Goal: Navigation & Orientation: Understand site structure

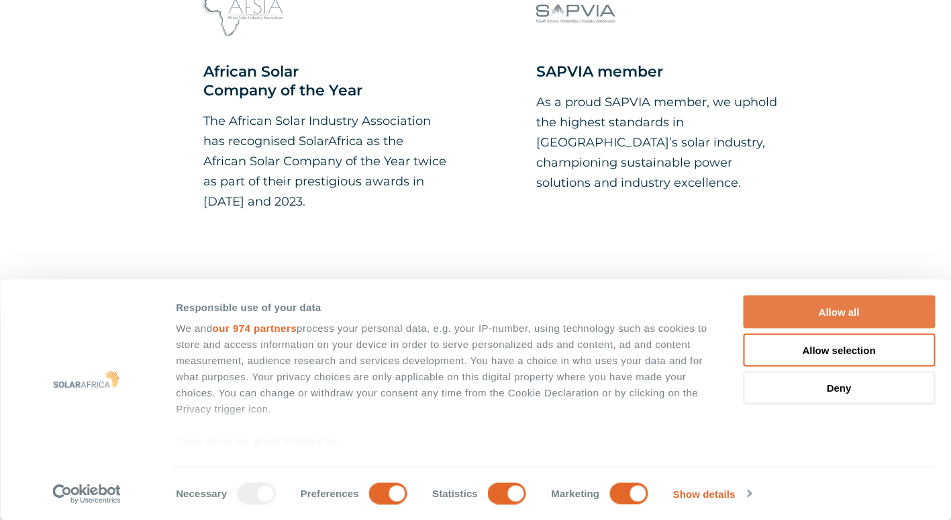
click at [812, 314] on button "Allow all" at bounding box center [839, 311] width 192 height 33
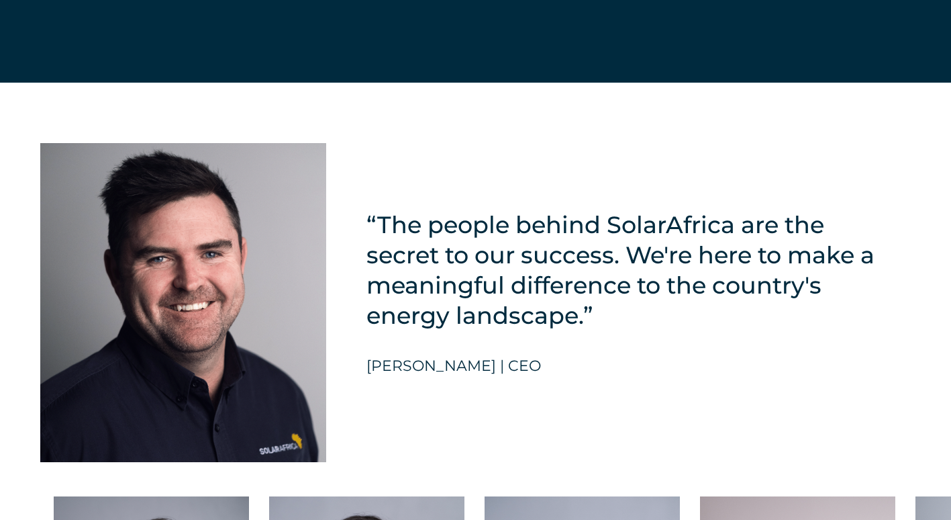
scroll to position [3194, 0]
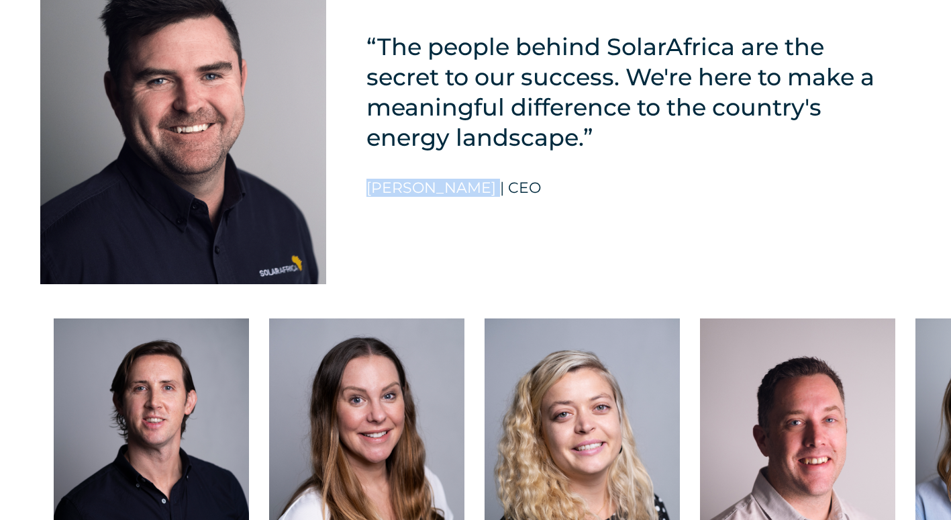
drag, startPoint x: 489, startPoint y: 195, endPoint x: 361, endPoint y: 195, distance: 128.2
click at [361, 195] on div "“The people behind SolarAfrica are the secret to our success. We're here to mak…" at bounding box center [475, 105] width 951 height 400
copy h5 "David McDonald"
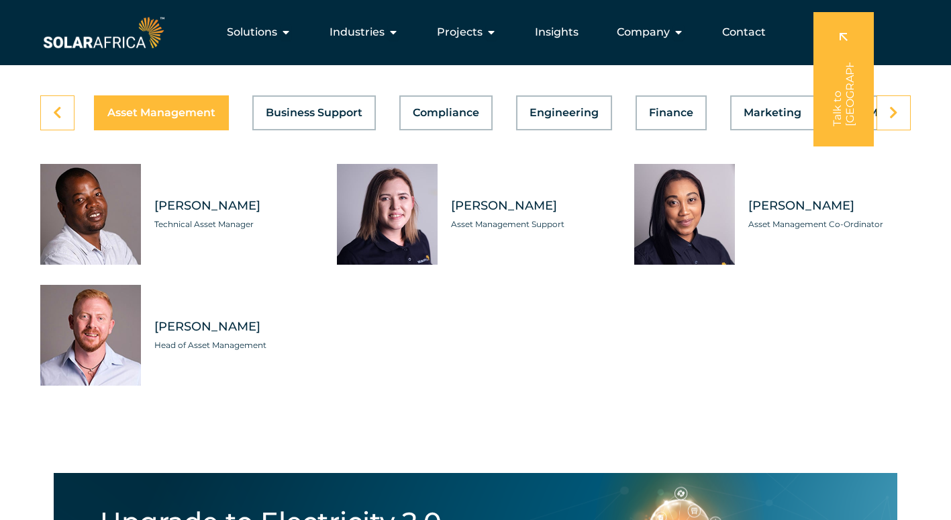
scroll to position [3756, 0]
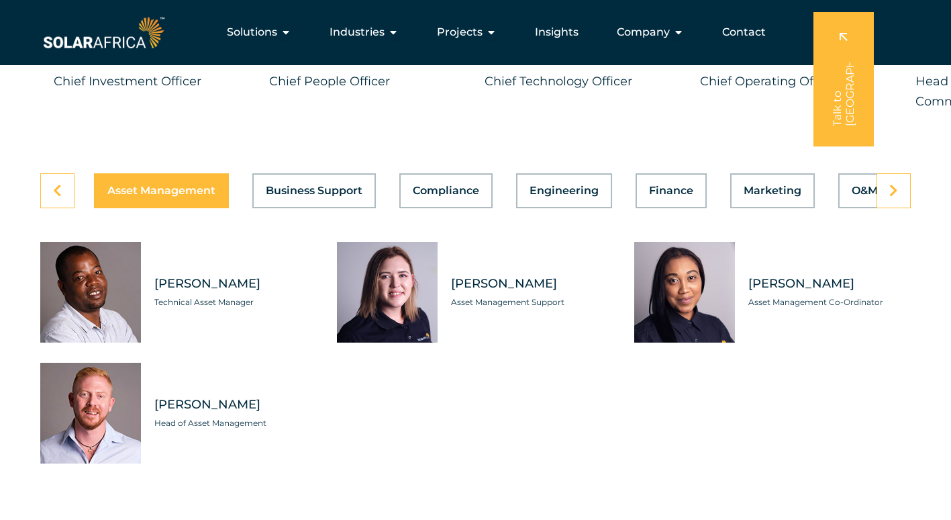
drag, startPoint x: 599, startPoint y: 170, endPoint x: 597, endPoint y: 99, distance: 70.5
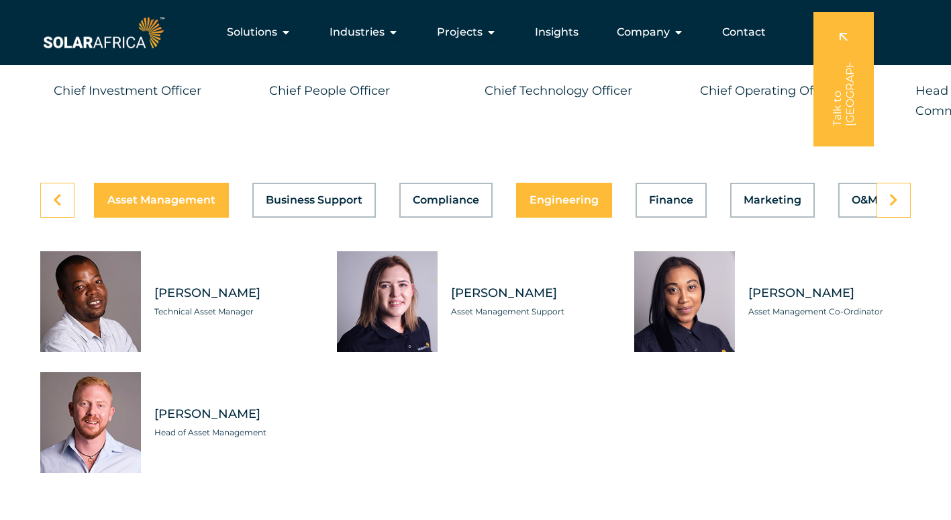
click at [560, 205] on span "Engineering" at bounding box center [564, 200] width 69 height 11
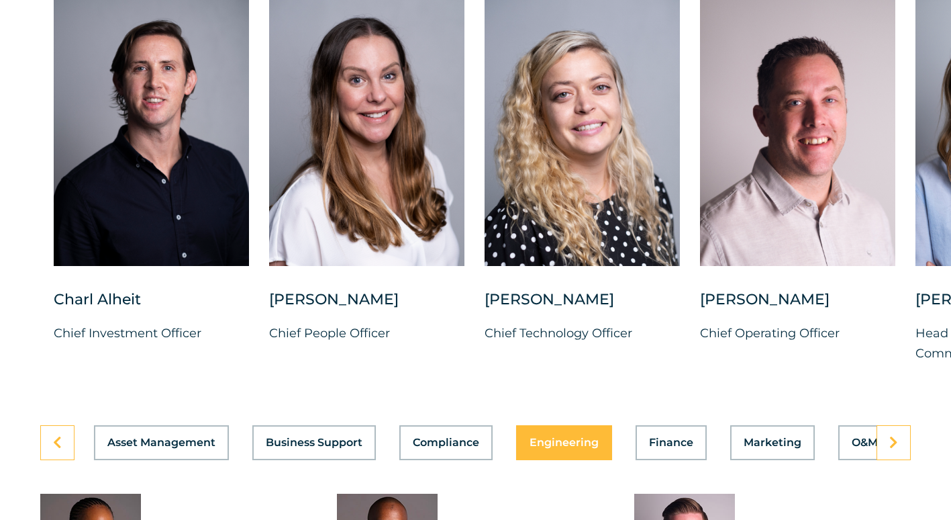
scroll to position [3538, 0]
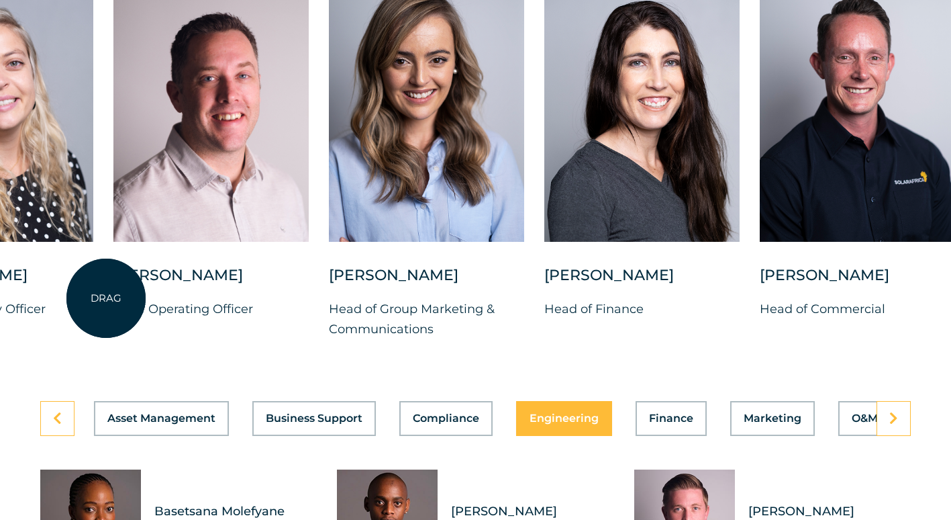
drag, startPoint x: 693, startPoint y: 224, endPoint x: 106, endPoint y: 298, distance: 591.6
click at [106, 298] on div "Charl Alheit Chief Investment Officer Candice Seggie Chief People Officer Suné …" at bounding box center [329, 167] width 1832 height 386
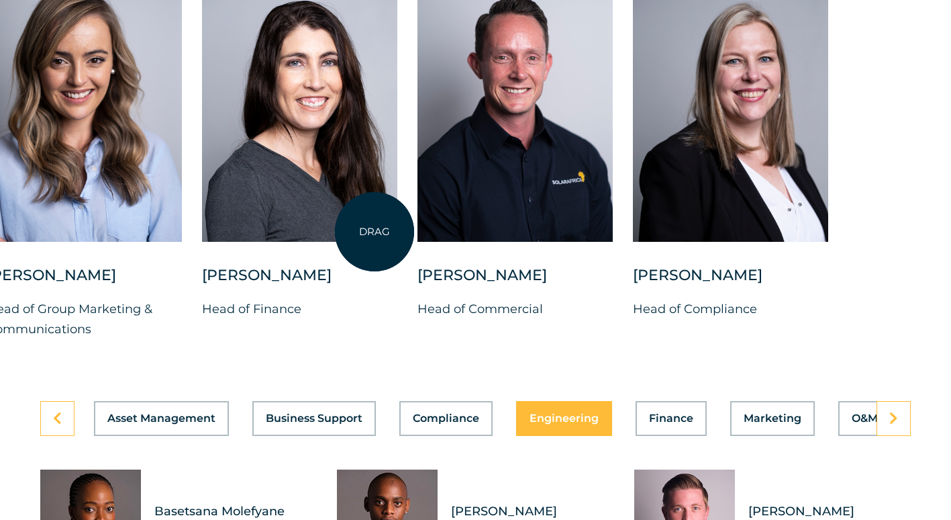
drag, startPoint x: 710, startPoint y: 201, endPoint x: 375, endPoint y: 232, distance: 337.1
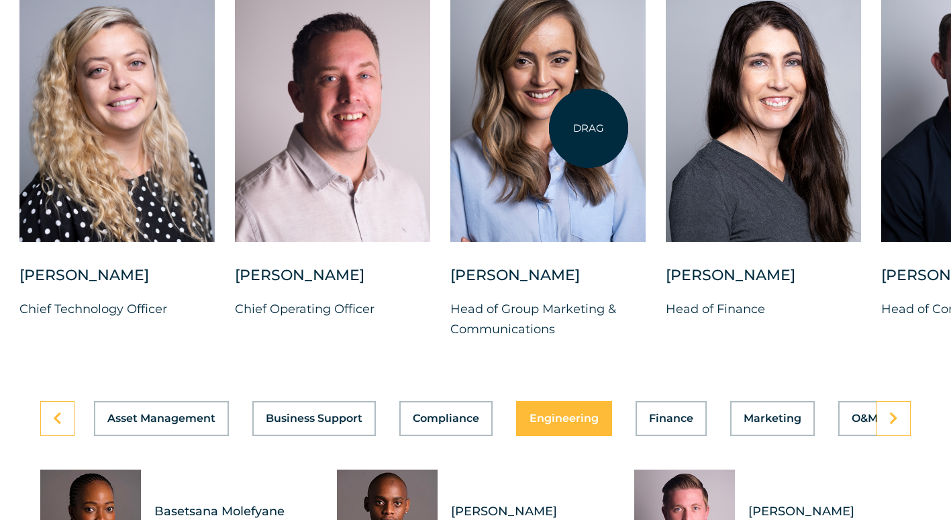
drag, startPoint x: 192, startPoint y: 160, endPoint x: 589, endPoint y: 128, distance: 398.1
click at [589, 128] on div at bounding box center [548, 107] width 195 height 267
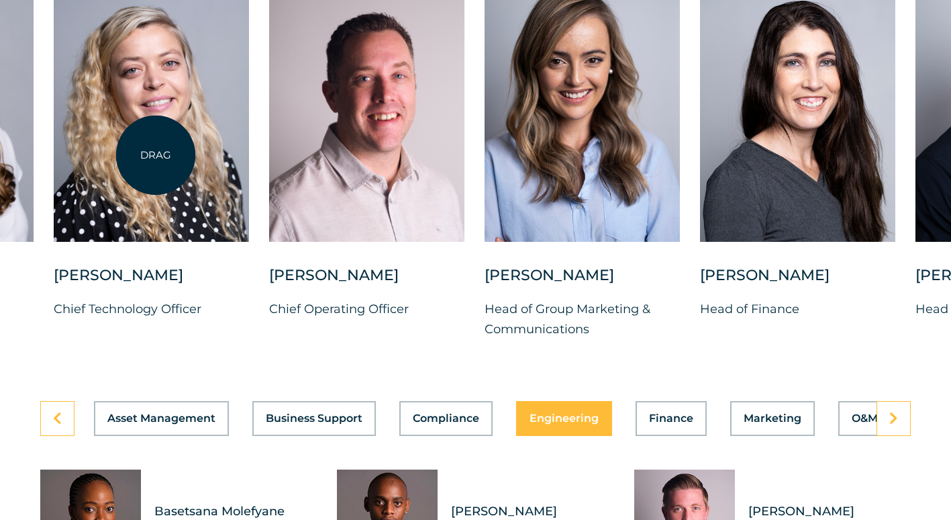
click at [160, 140] on div at bounding box center [151, 107] width 195 height 267
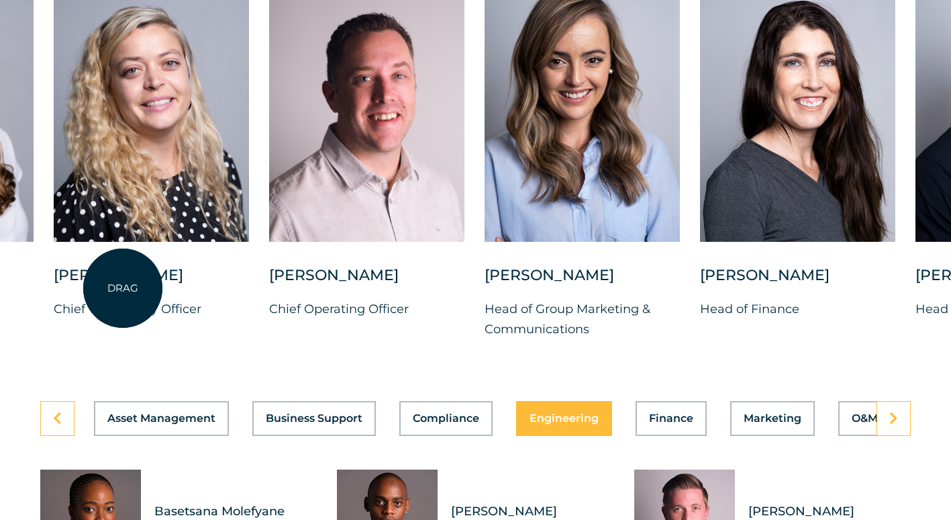
drag, startPoint x: 150, startPoint y: 184, endPoint x: 123, endPoint y: 288, distance: 107.7
click at [123, 288] on div "Suné Heesen" at bounding box center [151, 282] width 195 height 34
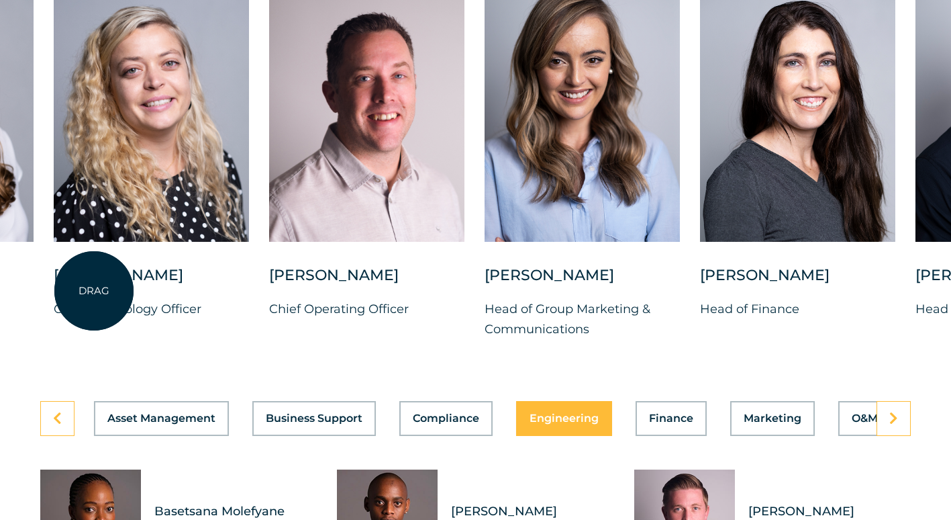
click at [94, 291] on div "Suné Heesen" at bounding box center [151, 282] width 195 height 34
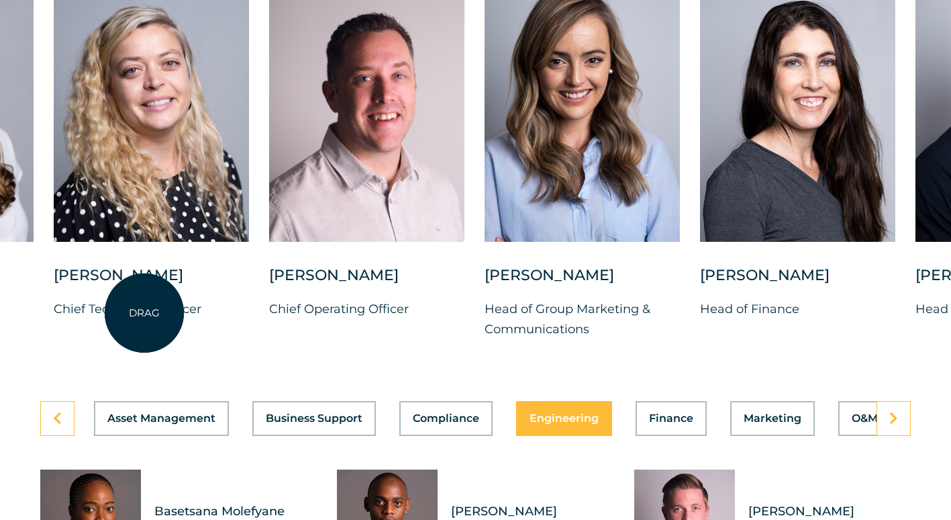
click at [152, 314] on p "Chief Technology Officer" at bounding box center [151, 309] width 195 height 20
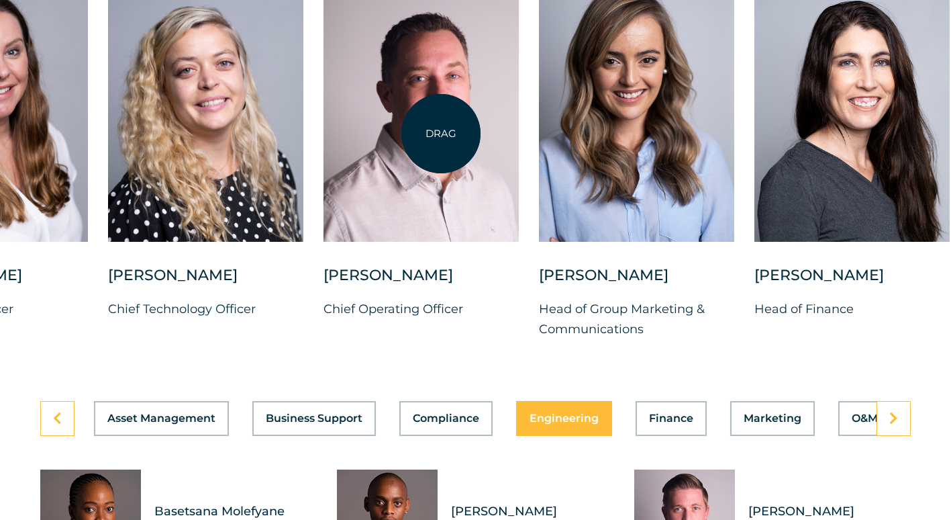
drag, startPoint x: 387, startPoint y: 318, endPoint x: 441, endPoint y: 134, distance: 192.5
click at [441, 134] on div "Vincent Labuschagne Chief Operating Officer" at bounding box center [421, 157] width 195 height 366
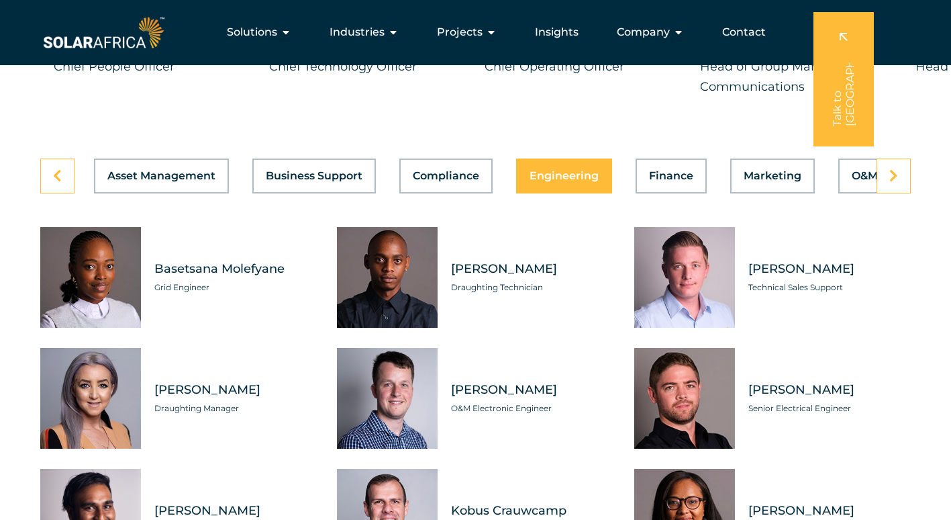
scroll to position [3708, 0]
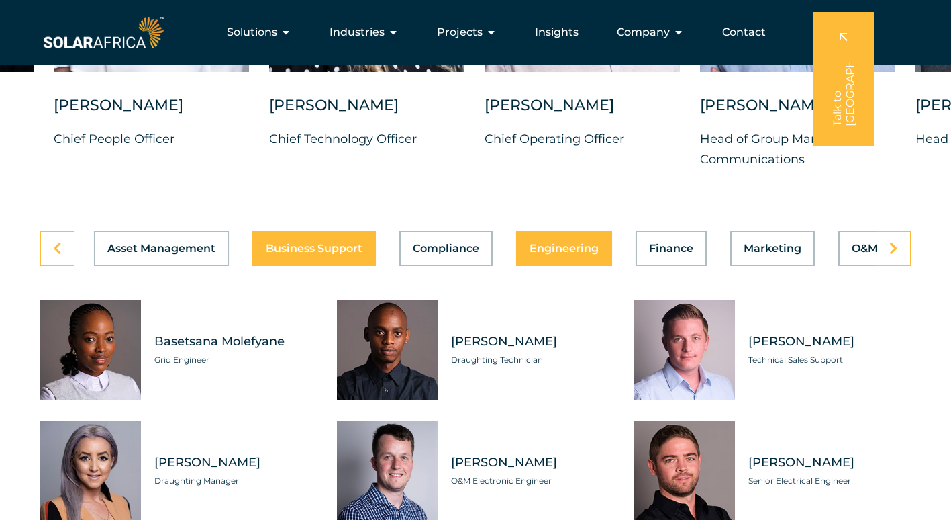
click at [313, 254] on span "Business Support" at bounding box center [314, 248] width 97 height 11
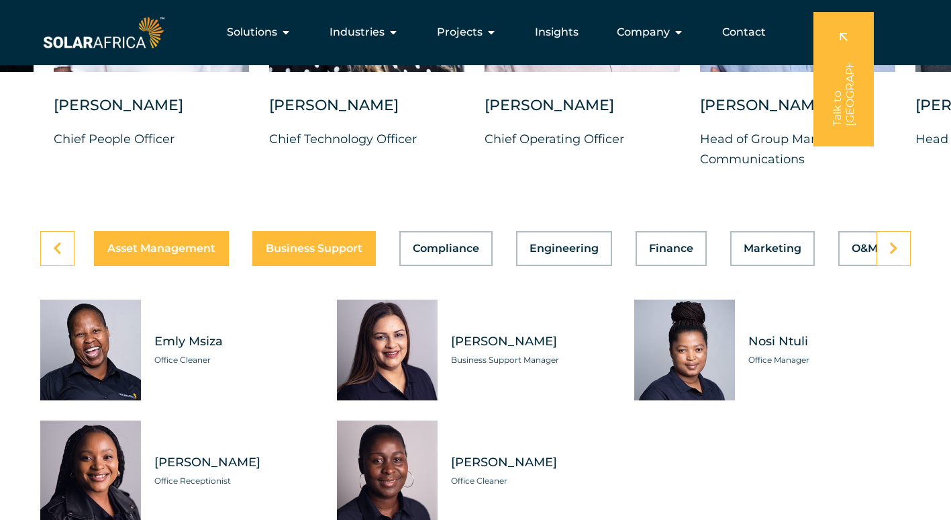
click at [177, 265] on button "Asset Management" at bounding box center [161, 248] width 135 height 35
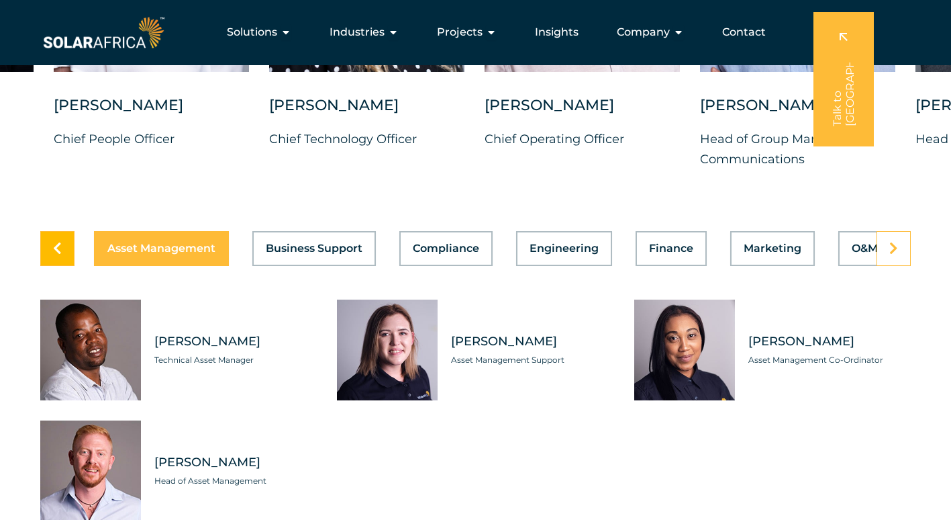
click at [59, 265] on link at bounding box center [57, 248] width 34 height 35
click at [890, 254] on icon at bounding box center [894, 248] width 9 height 13
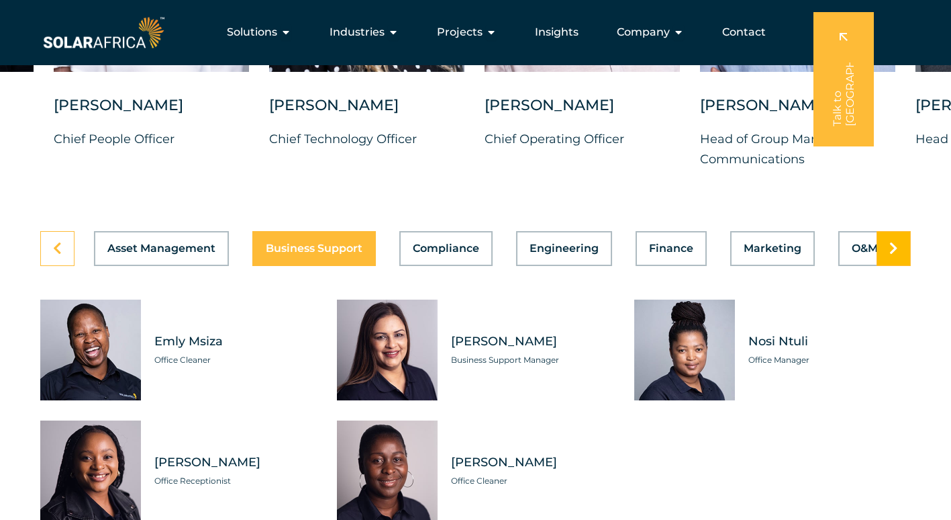
click at [890, 254] on icon at bounding box center [894, 248] width 9 height 13
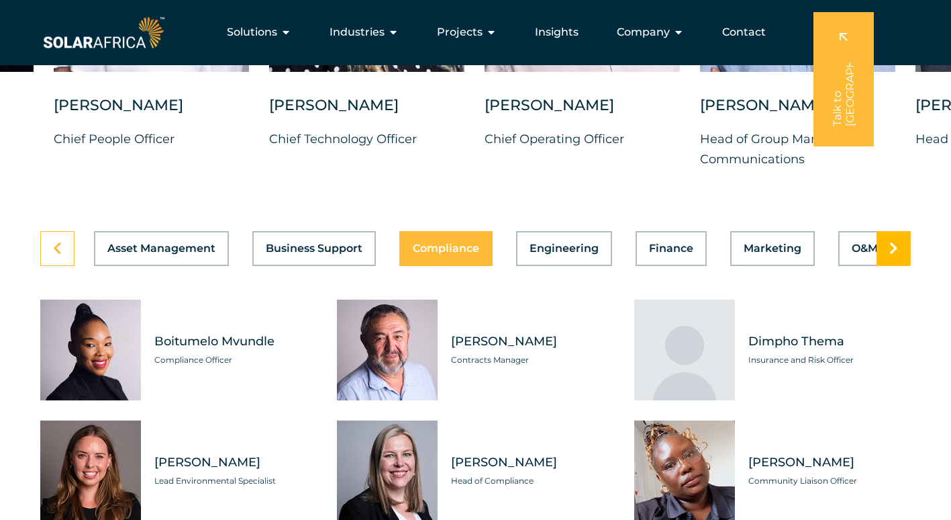
click at [890, 254] on icon at bounding box center [894, 248] width 9 height 13
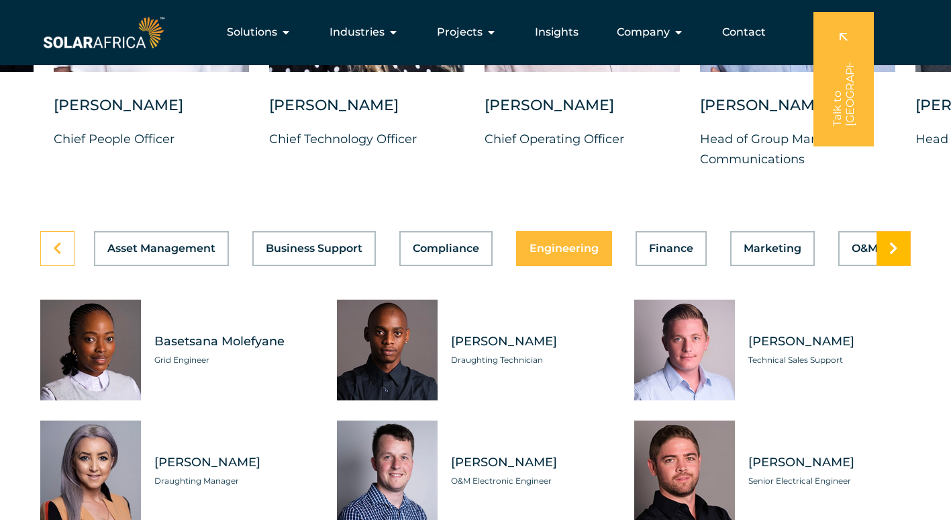
click at [890, 254] on icon at bounding box center [894, 248] width 9 height 13
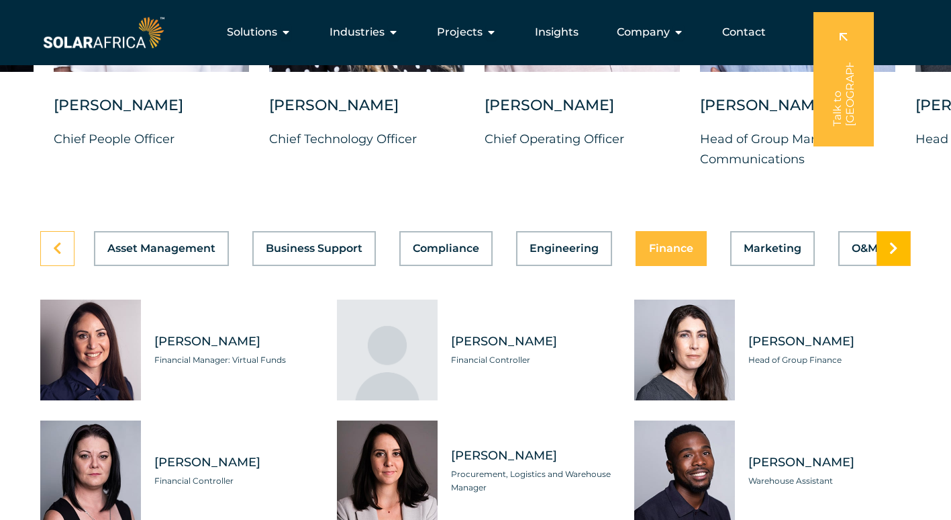
click at [890, 254] on icon at bounding box center [894, 248] width 9 height 13
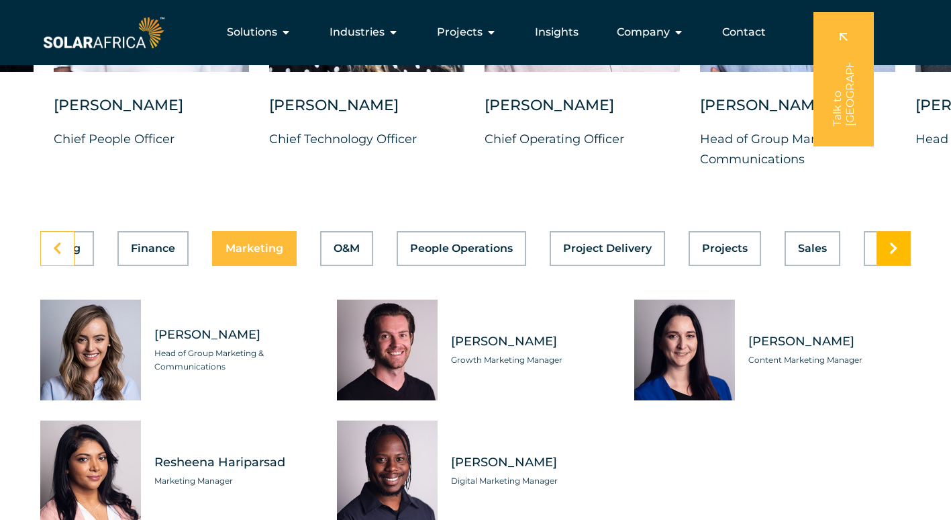
scroll to position [0, 613]
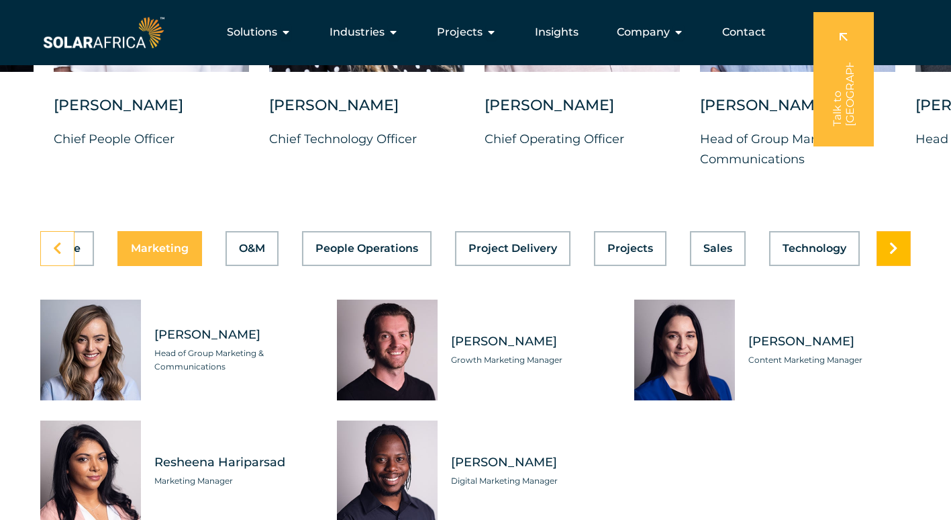
click at [890, 254] on icon at bounding box center [894, 248] width 9 height 13
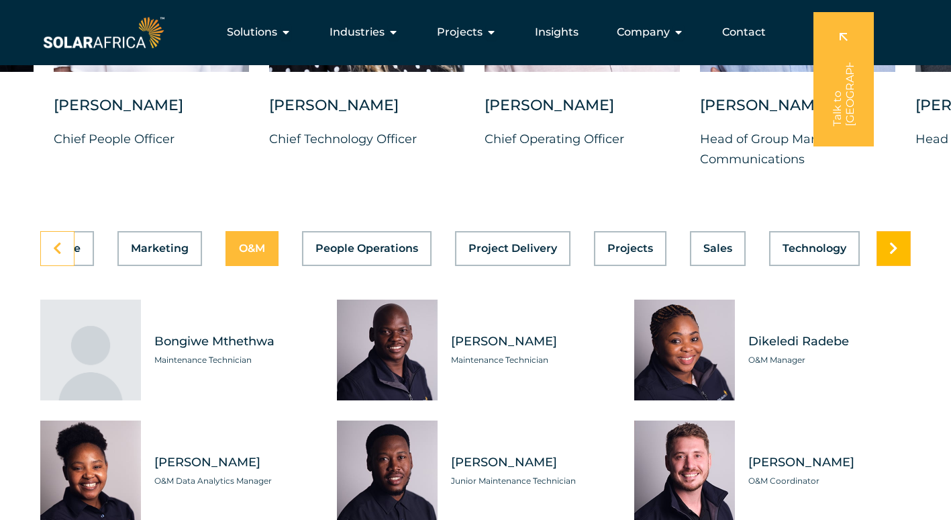
click at [890, 254] on icon at bounding box center [894, 248] width 9 height 13
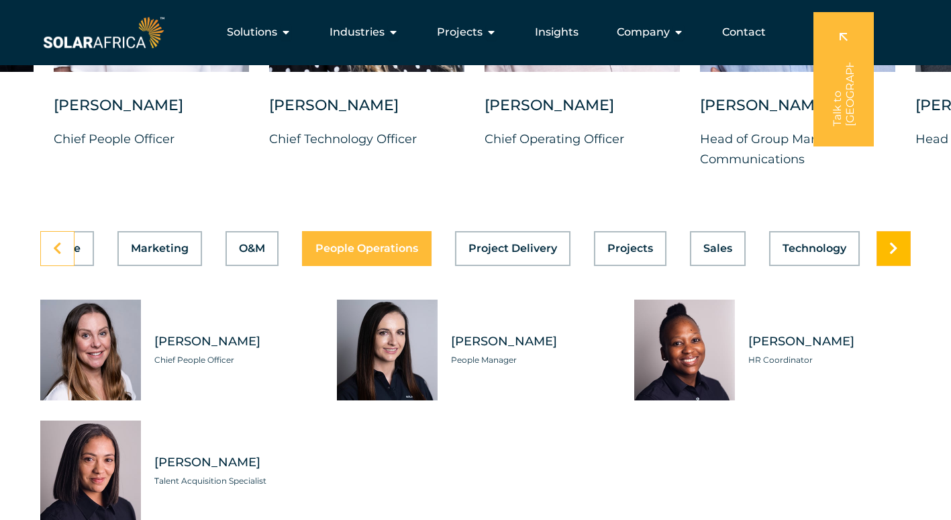
click at [890, 254] on icon at bounding box center [894, 248] width 9 height 13
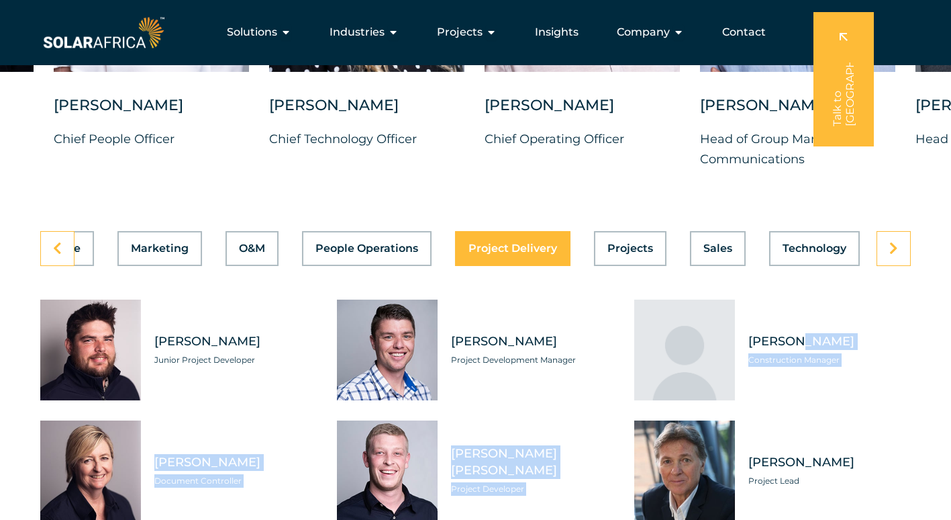
drag, startPoint x: 735, startPoint y: 432, endPoint x: 751, endPoint y: 310, distance: 123.4
click at [751, 310] on div "Derric Bronn Junior Project Developer Douglas Le Roux Project Development Manag…" at bounding box center [475, 410] width 871 height 222
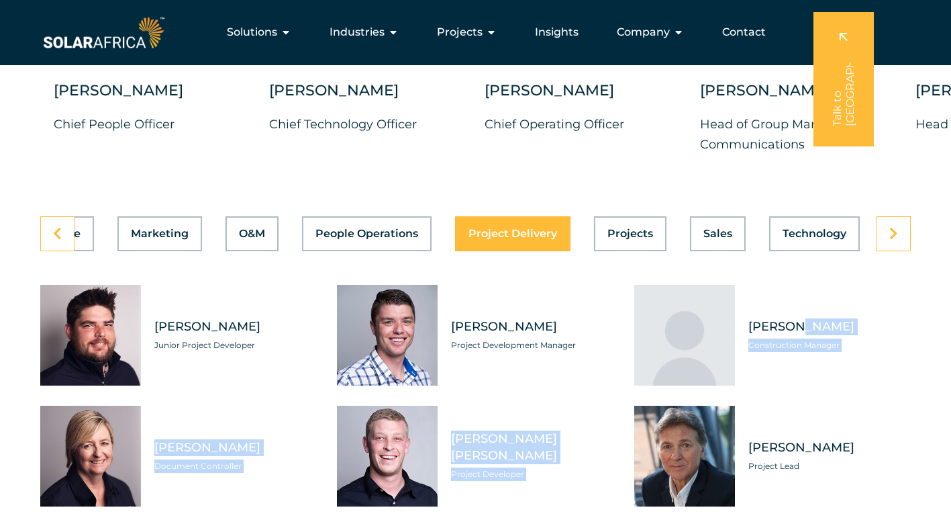
scroll to position [3700, 0]
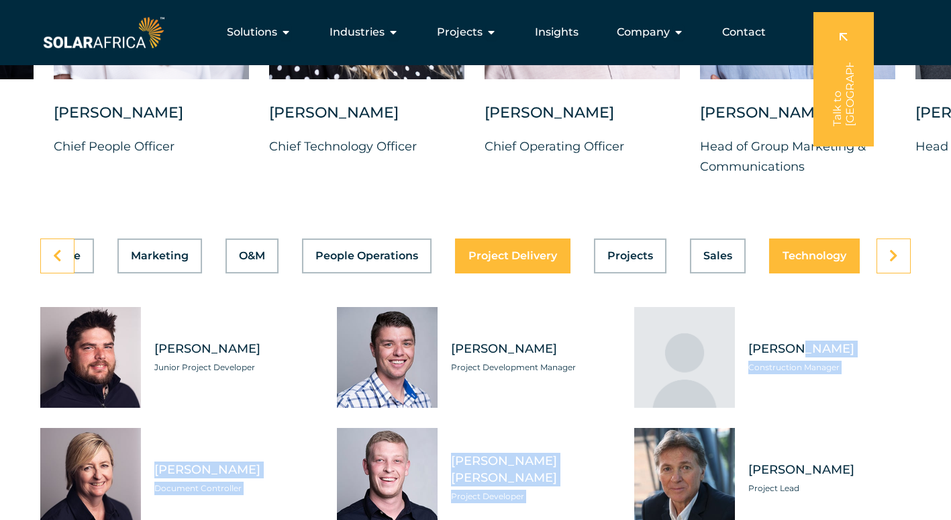
click at [827, 261] on span "Technology" at bounding box center [815, 255] width 64 height 11
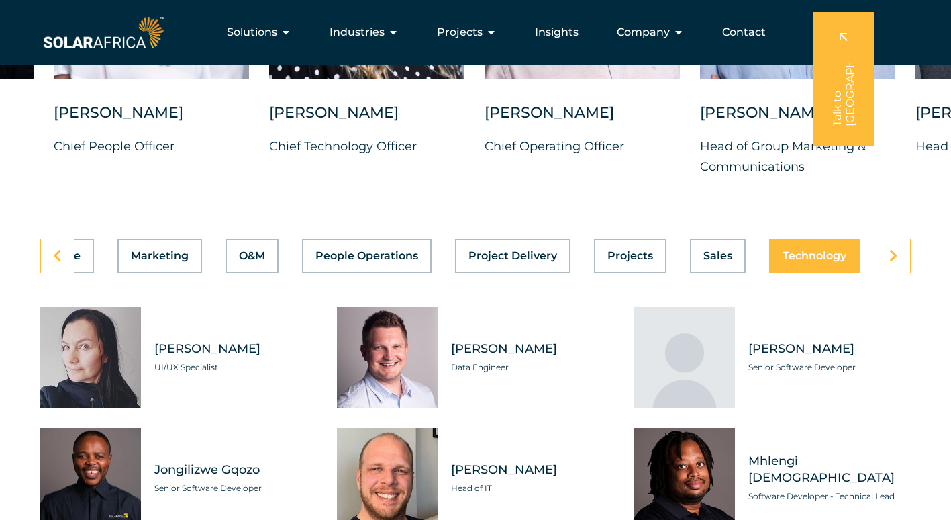
scroll to position [0, 613]
click at [720, 273] on button "Sales" at bounding box center [718, 255] width 56 height 35
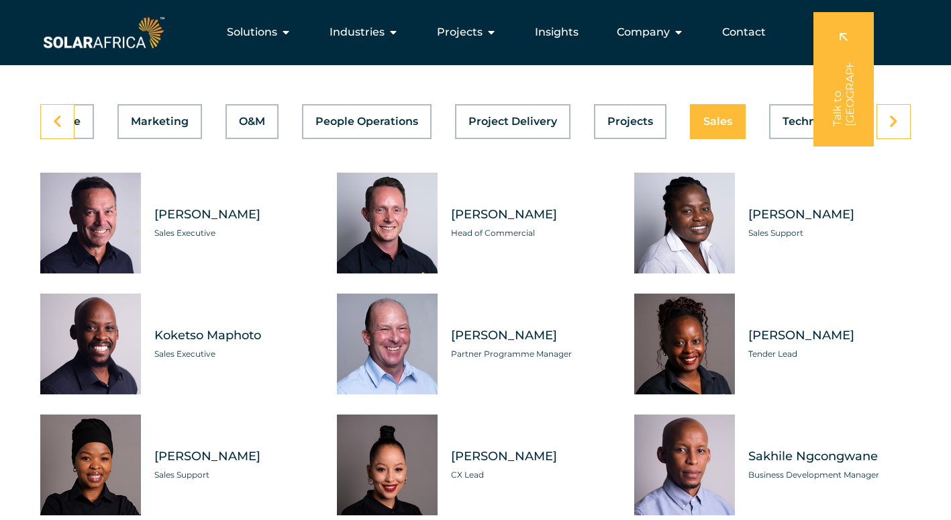
scroll to position [3684, 0]
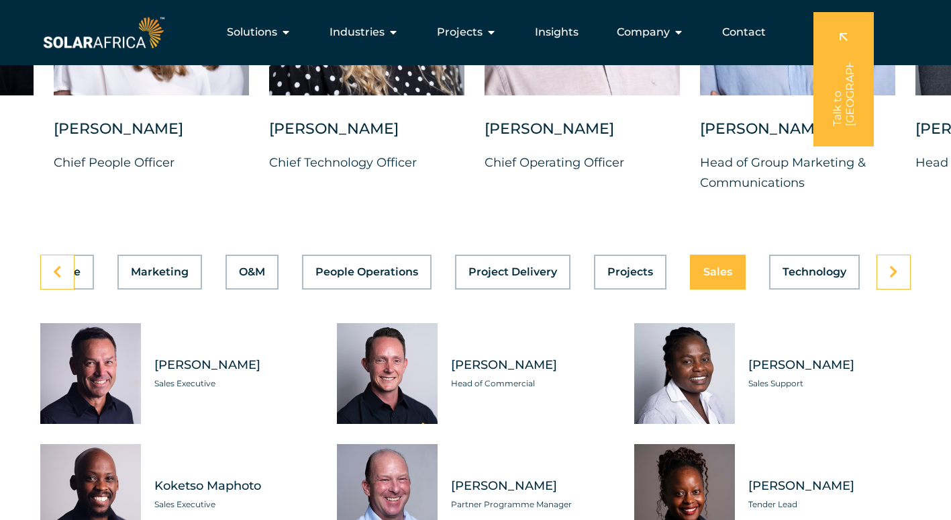
click at [223, 373] on span "Brad Michalaro" at bounding box center [235, 365] width 162 height 17
click at [91, 392] on div "Tabs. Open items with Enter or Space, close with Escape and navigate using the …" at bounding box center [90, 373] width 101 height 101
click at [895, 279] on icon at bounding box center [894, 271] width 9 height 13
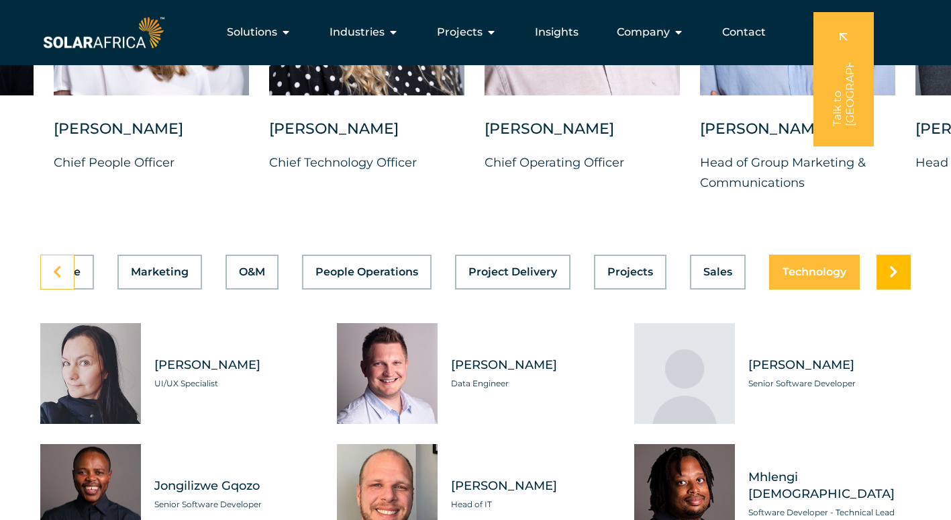
scroll to position [0, 613]
click at [895, 279] on icon at bounding box center [894, 271] width 9 height 13
click at [907, 286] on link at bounding box center [894, 271] width 34 height 35
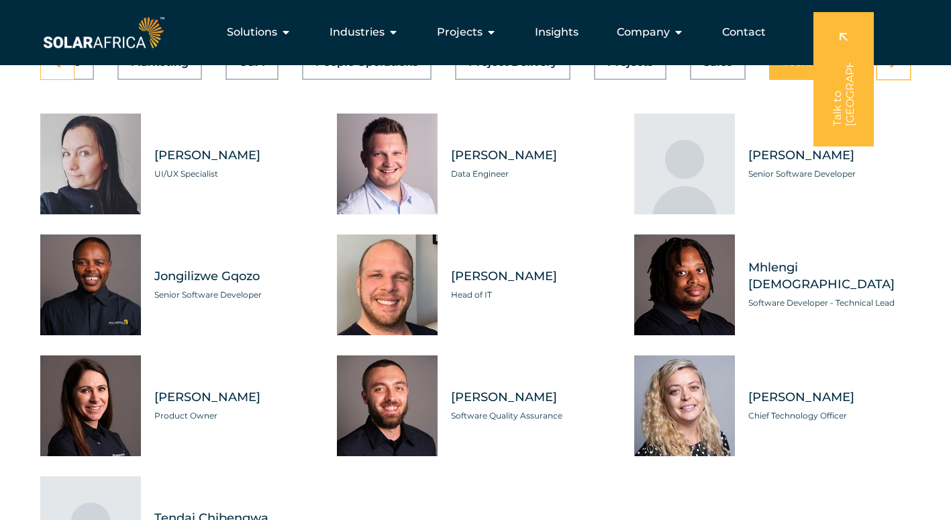
scroll to position [3886, 0]
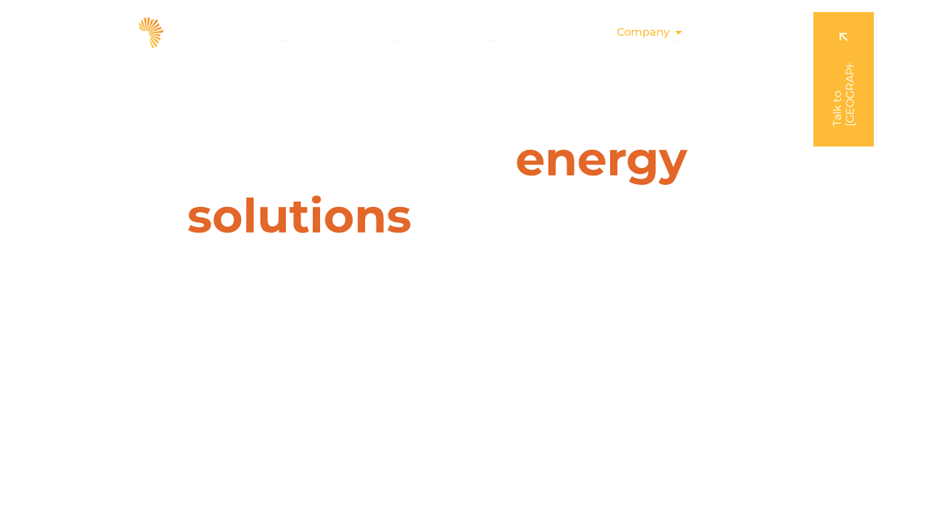
click at [645, 33] on span "Company" at bounding box center [643, 32] width 53 height 16
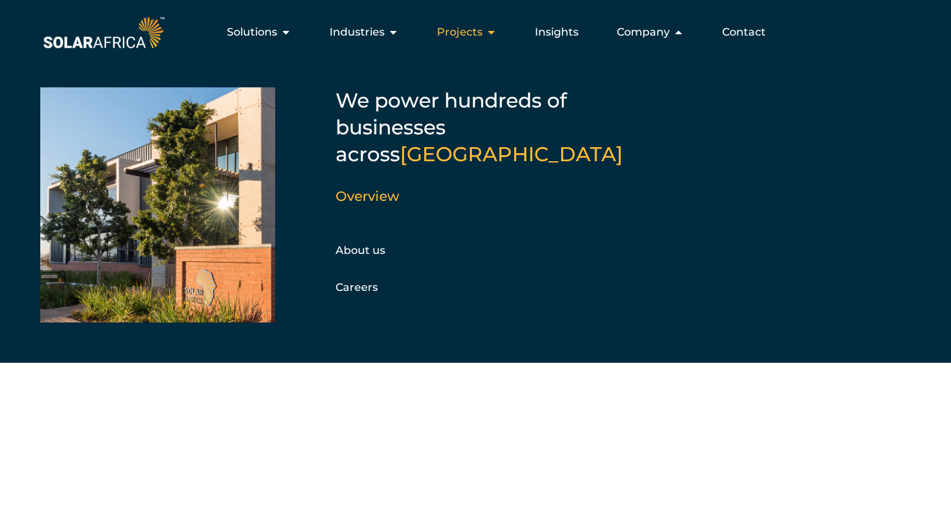
click at [468, 27] on span "Projects" at bounding box center [460, 32] width 46 height 16
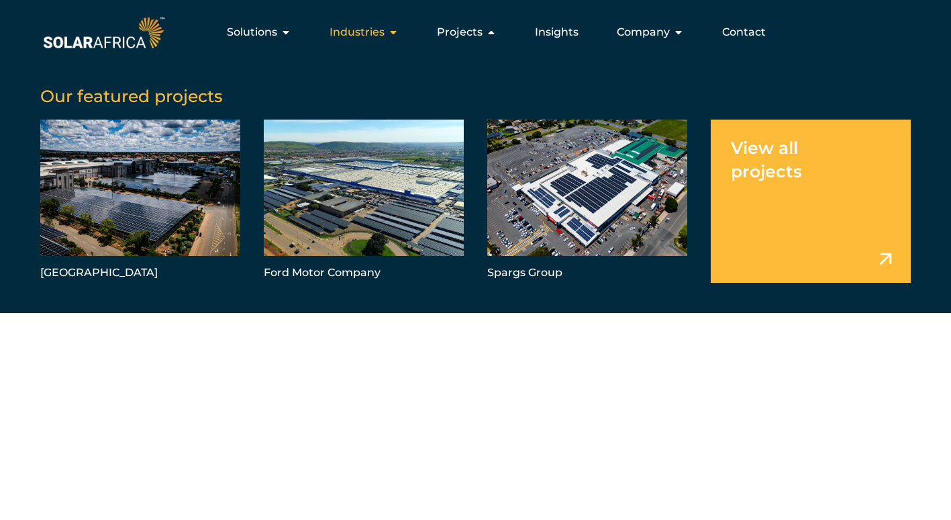
click at [385, 29] on span "Industries" at bounding box center [357, 32] width 55 height 16
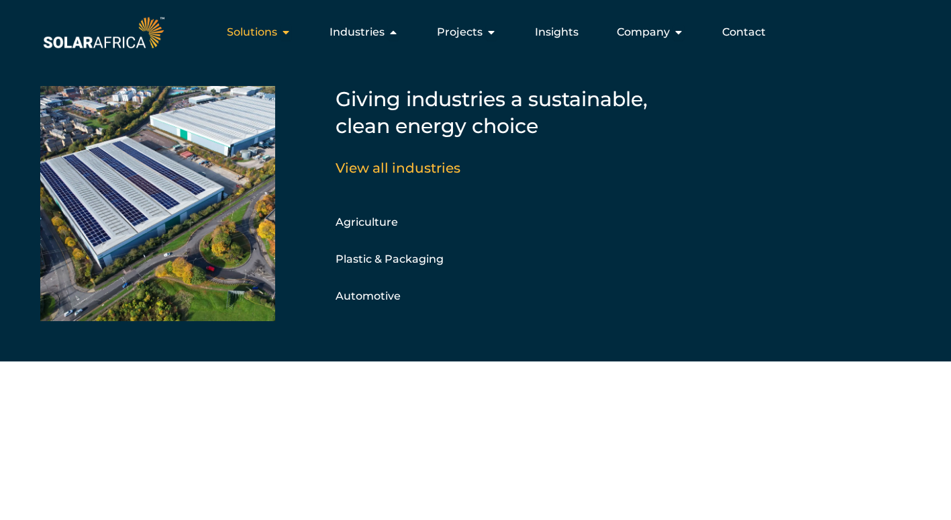
click at [269, 24] on div "Solutions Close Solutions Open Solutions" at bounding box center [259, 32] width 86 height 27
